Goal: Download file/media

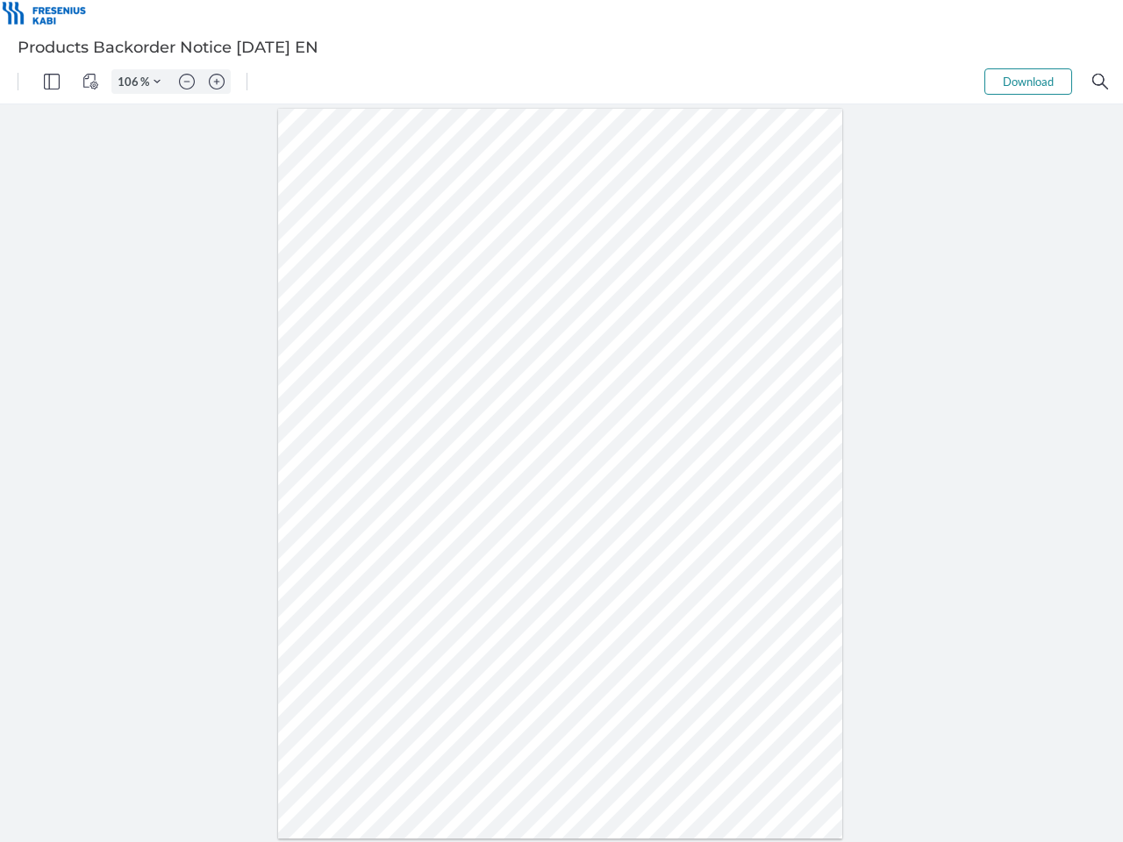
click at [52, 82] on img "Panel" at bounding box center [52, 82] width 16 height 16
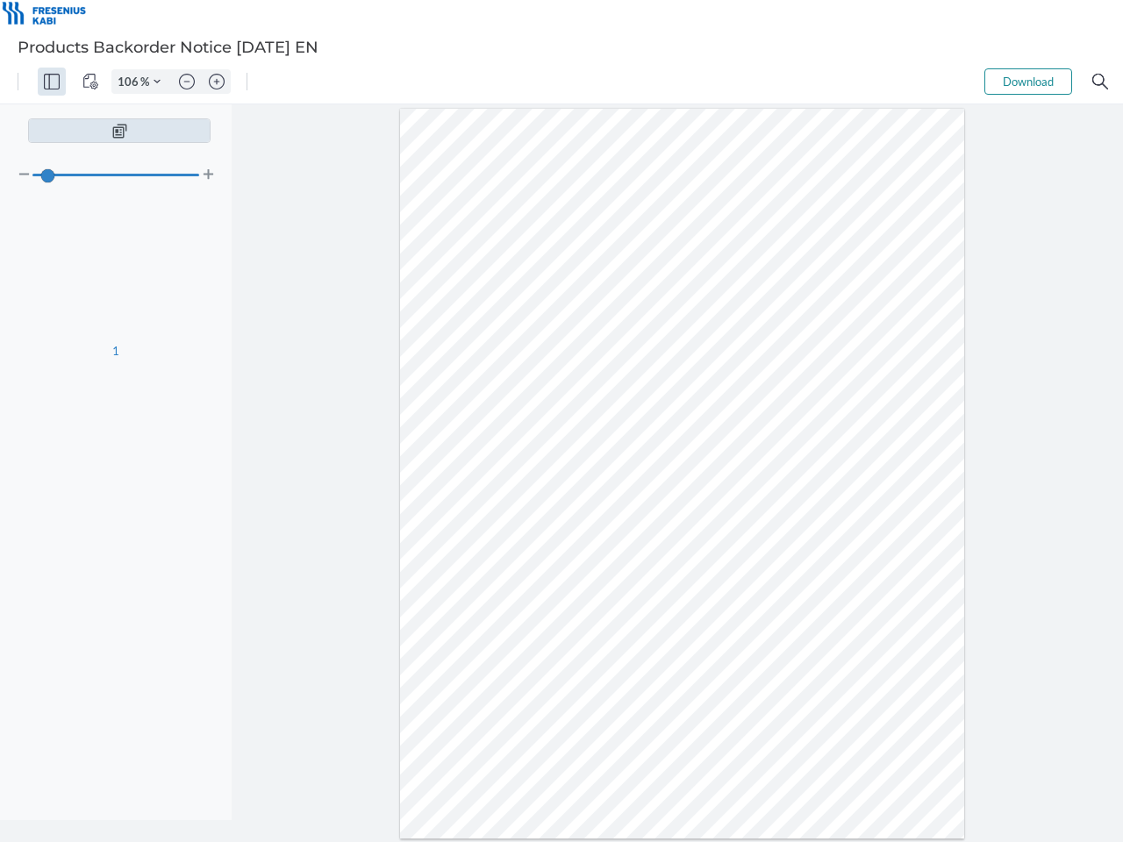
click at [90, 82] on img "View Controls" at bounding box center [90, 82] width 16 height 16
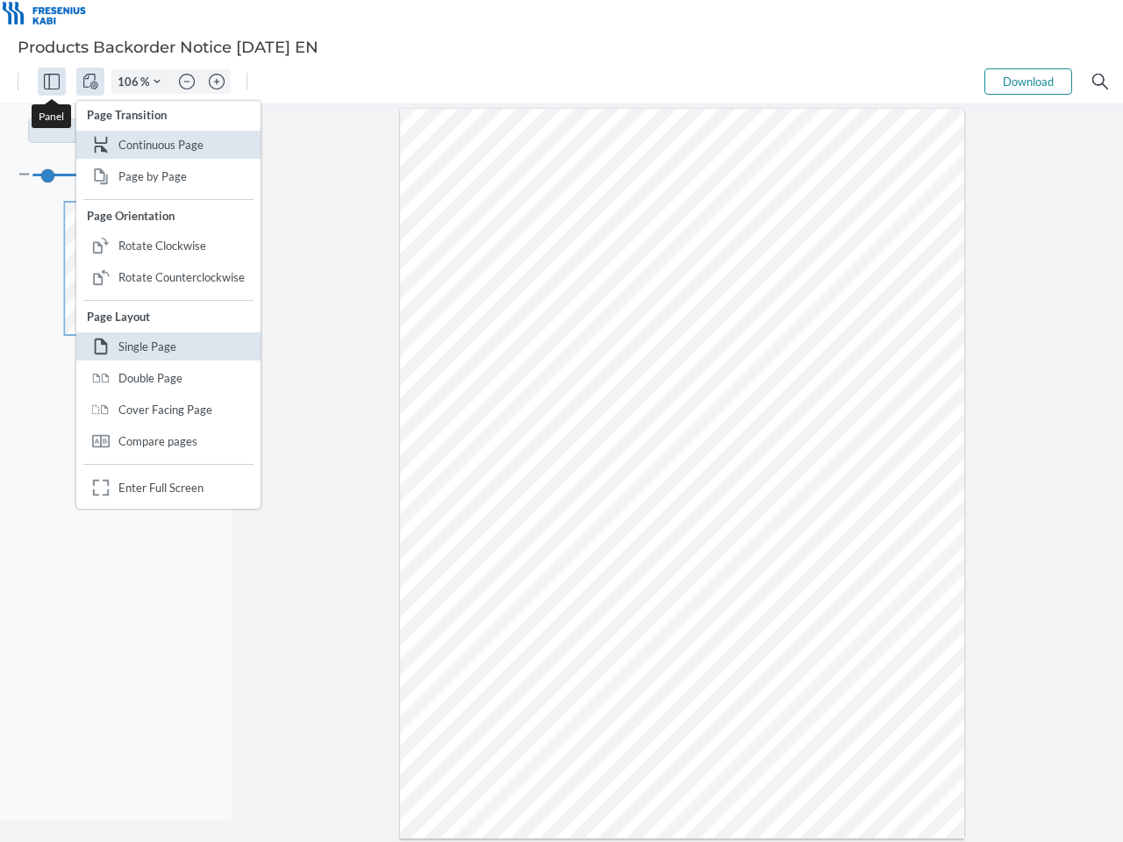
click at [131, 82] on input "106" at bounding box center [126, 82] width 28 height 16
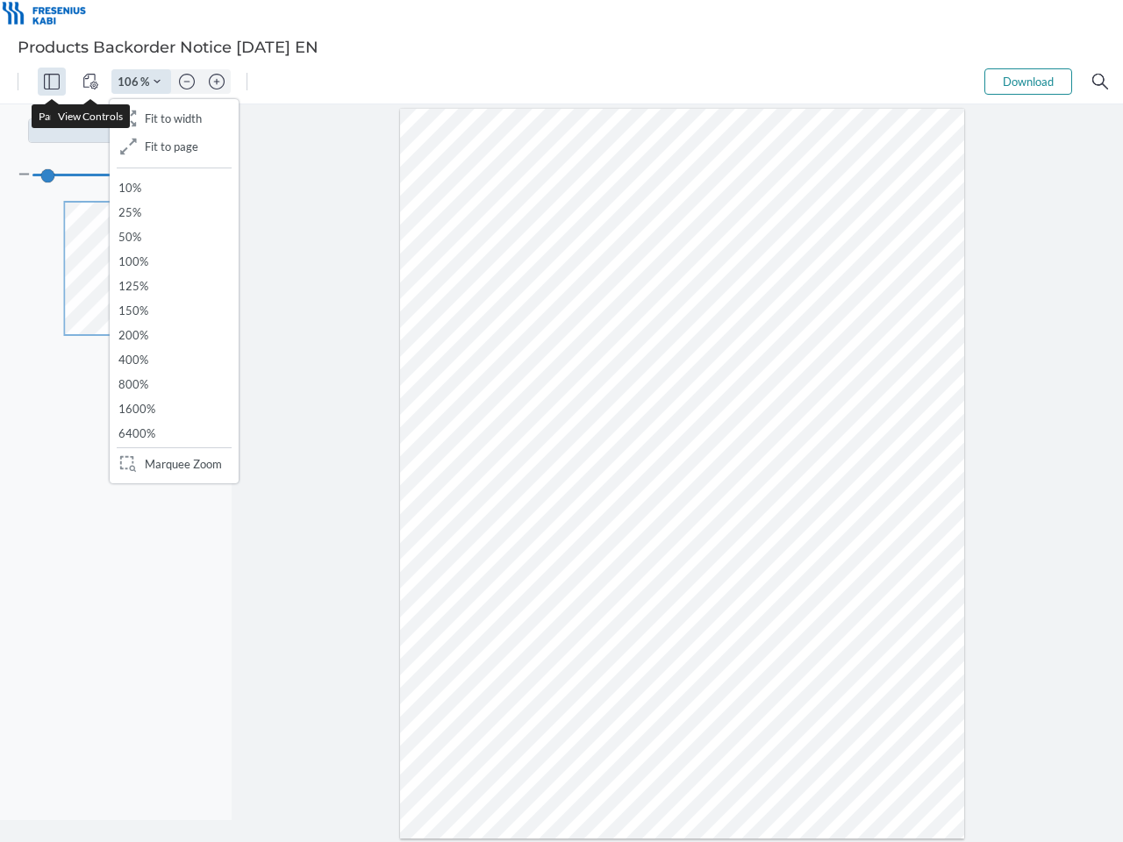
click at [157, 82] on img "Zoom Controls" at bounding box center [157, 81] width 7 height 7
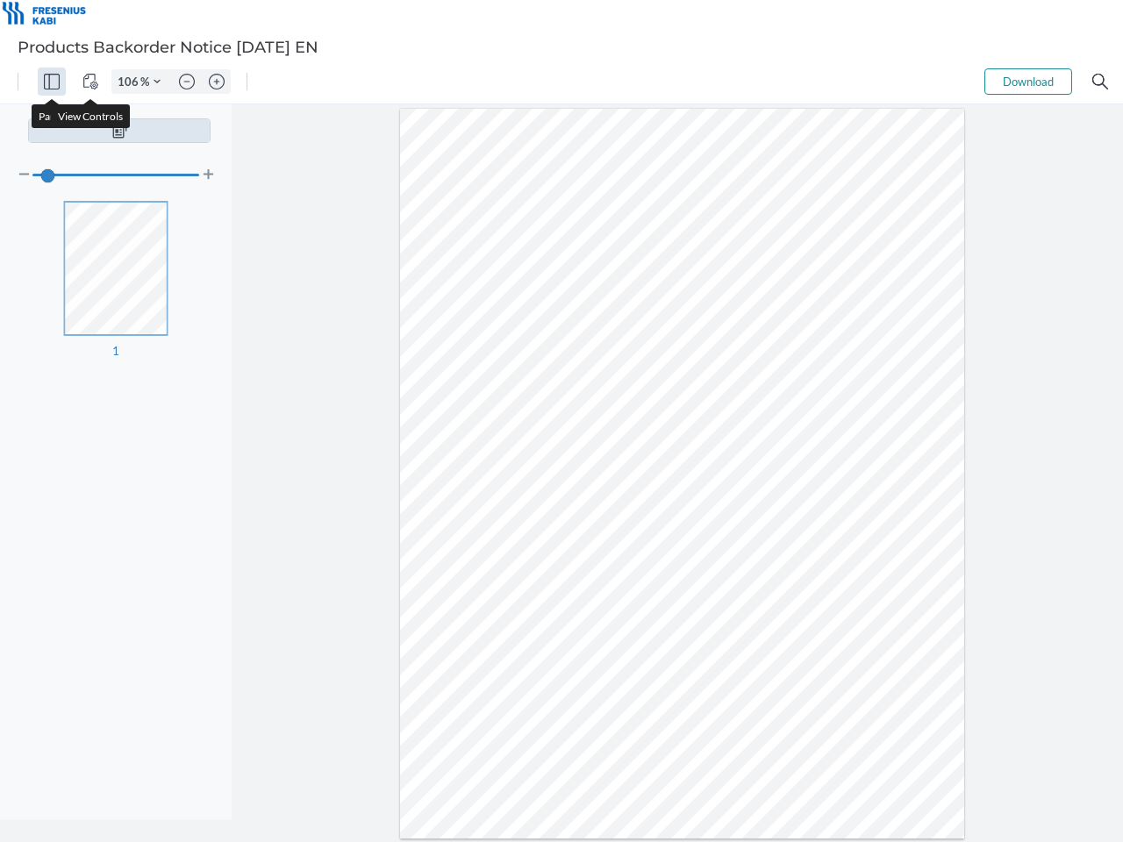
click at [187, 82] on img "Zoom out" at bounding box center [187, 82] width 16 height 16
click at [217, 82] on img "Zoom in" at bounding box center [217, 82] width 16 height 16
type input "106"
click at [1028, 82] on button "Download" at bounding box center [1028, 81] width 88 height 26
click at [1100, 82] on img "Search" at bounding box center [1100, 82] width 16 height 16
